Goal: Navigation & Orientation: Find specific page/section

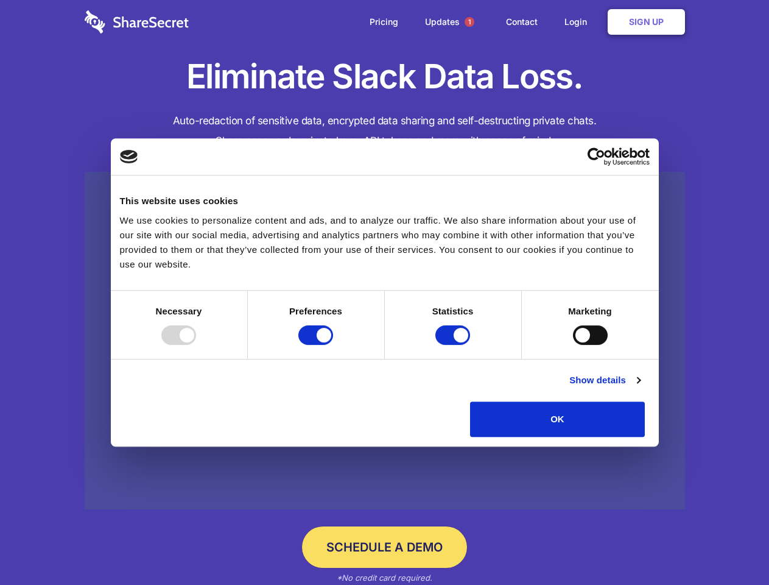
click at [196, 345] on div at bounding box center [178, 334] width 35 height 19
click at [333, 345] on input "Preferences" at bounding box center [316, 334] width 35 height 19
checkbox input "false"
click at [454, 345] on input "Statistics" at bounding box center [453, 334] width 35 height 19
checkbox input "false"
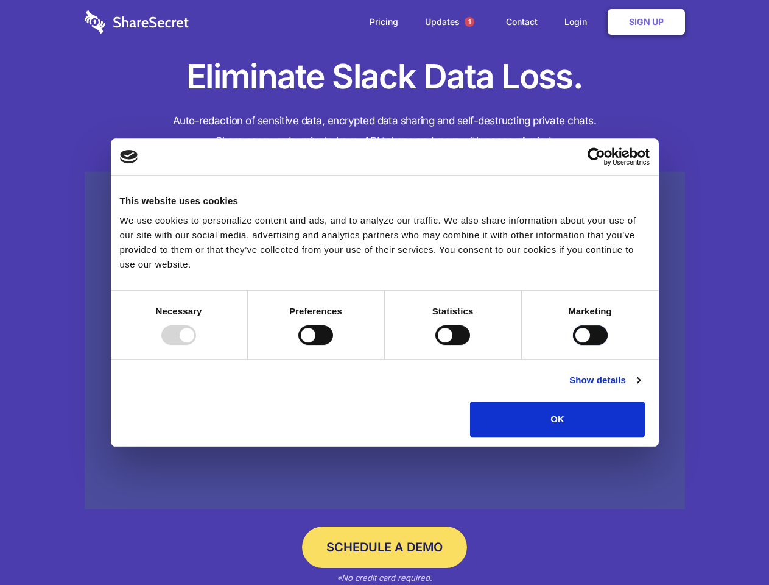
click at [573, 345] on input "Marketing" at bounding box center [590, 334] width 35 height 19
checkbox input "true"
click at [640, 387] on link "Show details" at bounding box center [605, 380] width 71 height 15
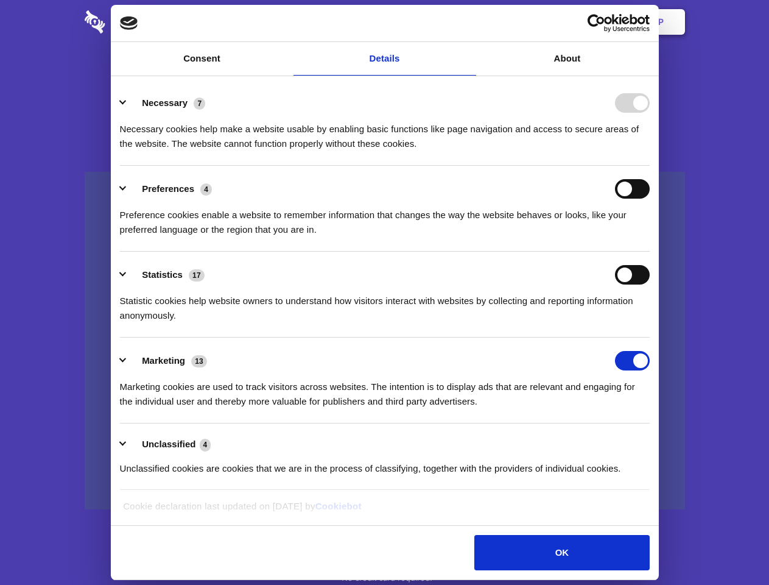
click at [650, 166] on li "Necessary 7 Necessary cookies help make a website usable by enabling basic func…" at bounding box center [385, 123] width 530 height 86
click at [469, 22] on span "1" at bounding box center [470, 22] width 10 height 10
